Goal: Task Accomplishment & Management: Manage account settings

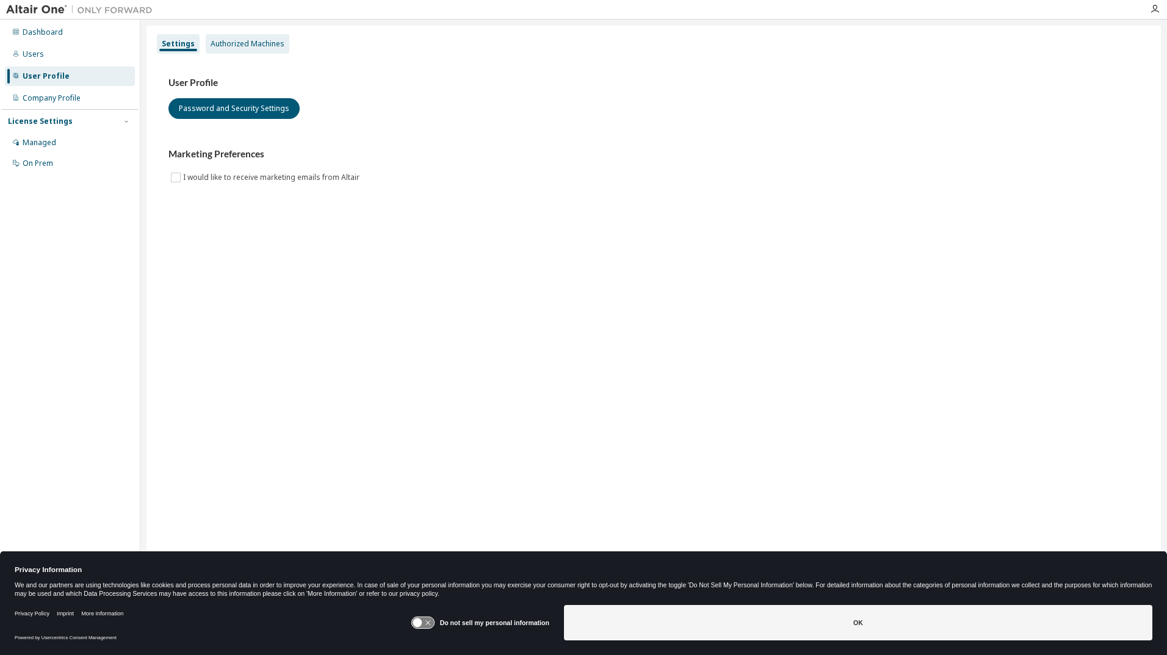
click at [262, 39] on div "Authorized Machines" at bounding box center [248, 44] width 84 height 20
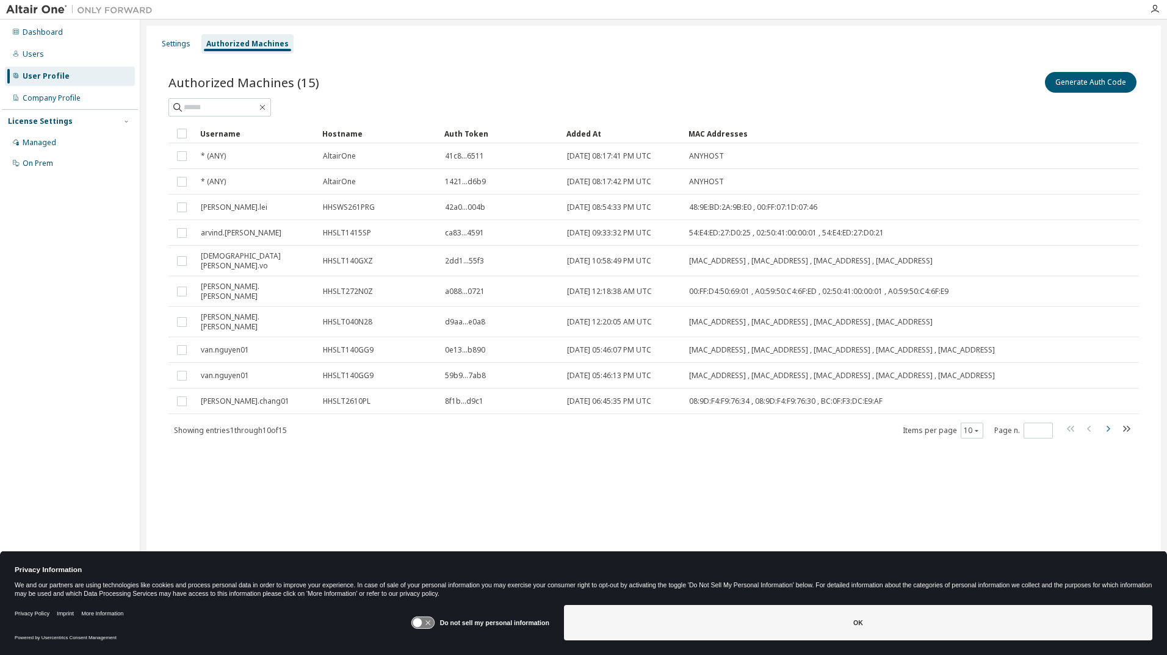
click at [1109, 422] on icon "button" at bounding box center [1107, 429] width 15 height 15
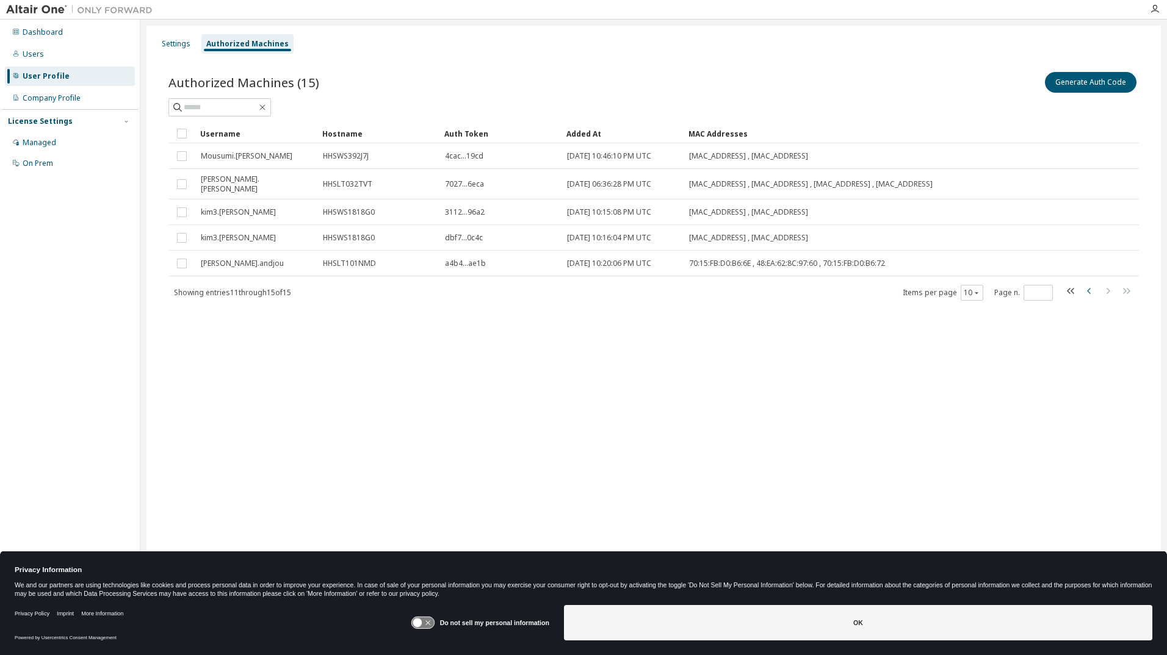
click at [1088, 290] on icon "button" at bounding box center [1089, 291] width 15 height 15
type input "*"
